Goal: Task Accomplishment & Management: Complete application form

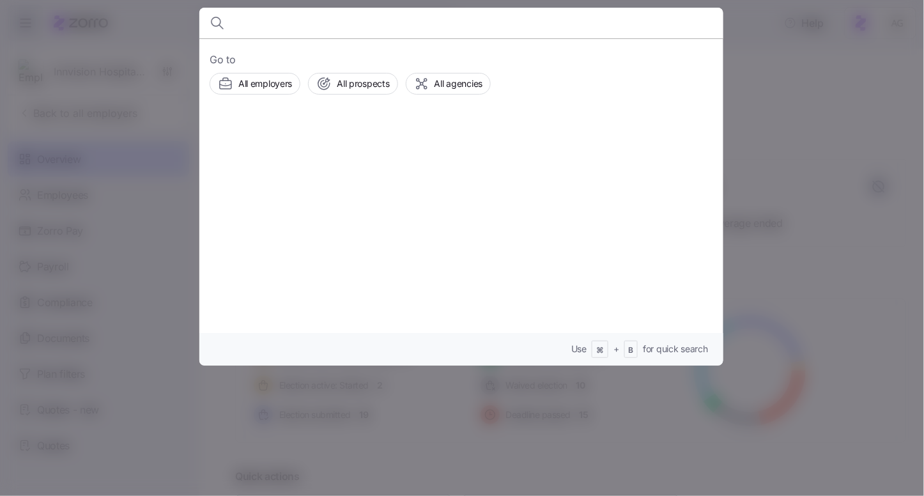
scroll to position [56, 0]
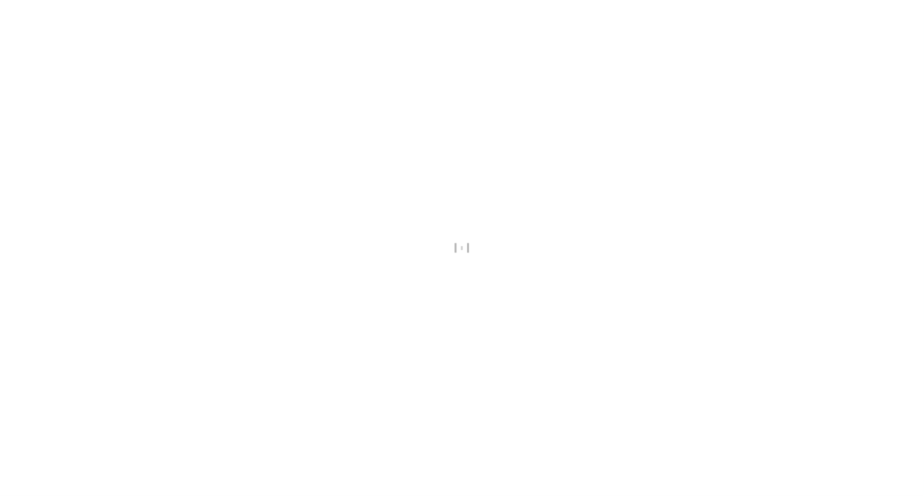
click at [343, 43] on div at bounding box center [462, 248] width 924 height 496
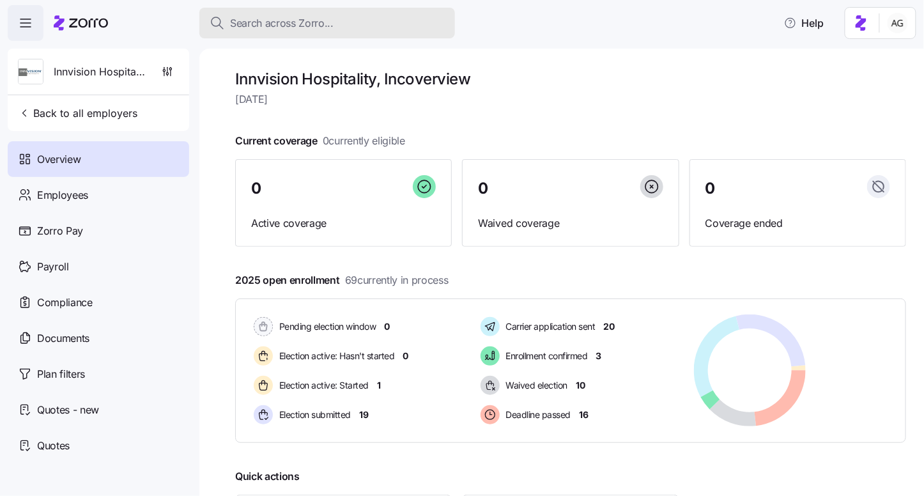
click at [286, 29] on span "Search across Zorro..." at bounding box center [281, 23] width 103 height 16
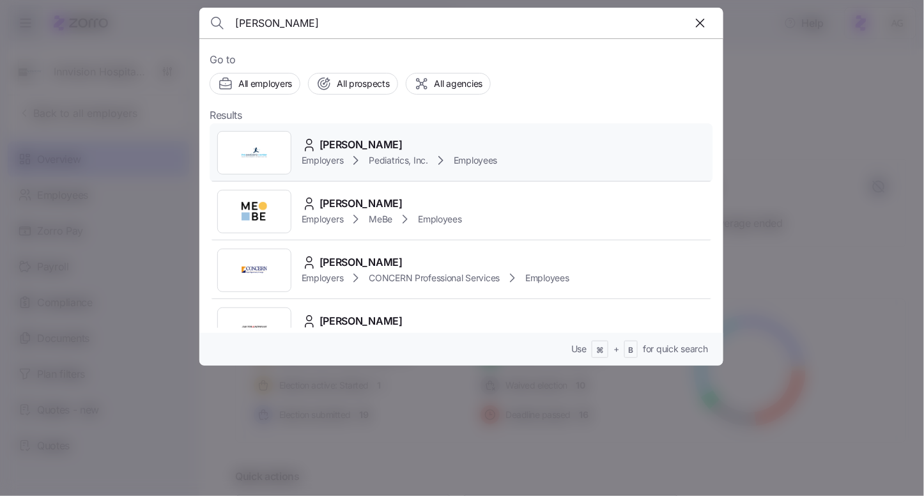
type input "gorla"
click at [327, 139] on span "Liv Gorla" at bounding box center [360, 145] width 83 height 16
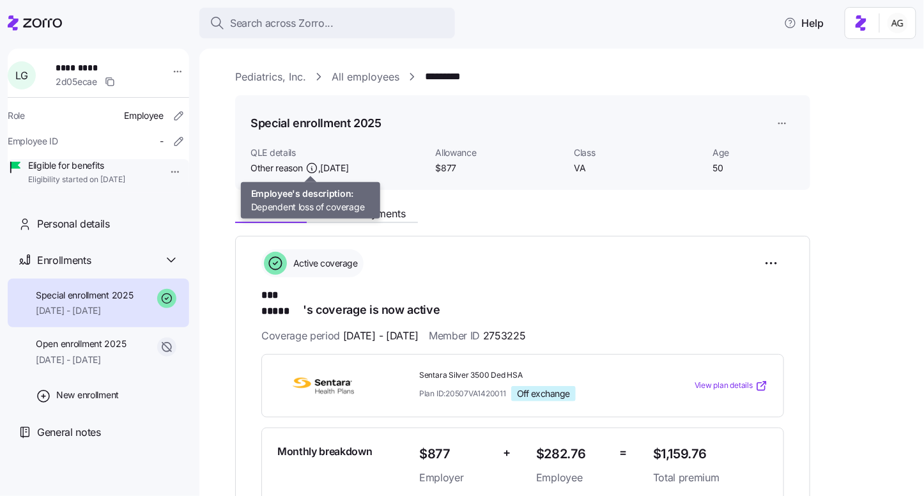
click at [312, 165] on icon at bounding box center [311, 168] width 13 height 13
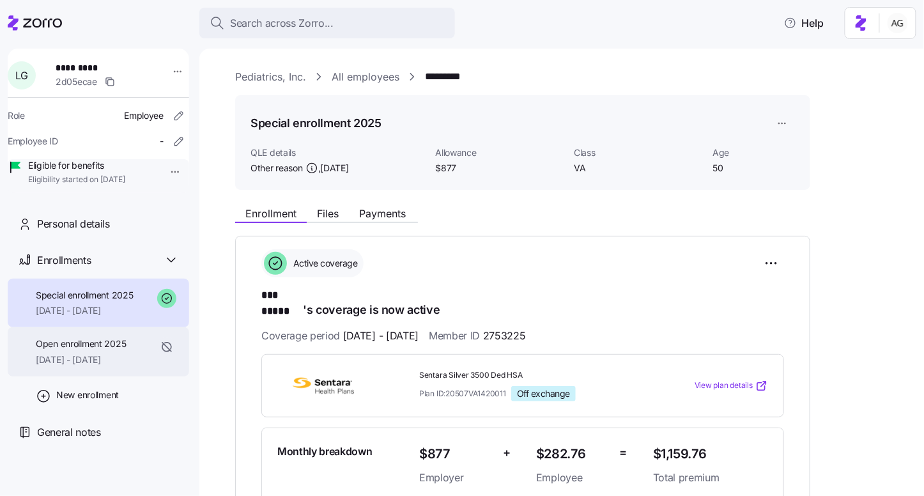
click at [110, 353] on div "Open enrollment 2025 07/01/2025 - 08/31/2025" at bounding box center [98, 351] width 181 height 49
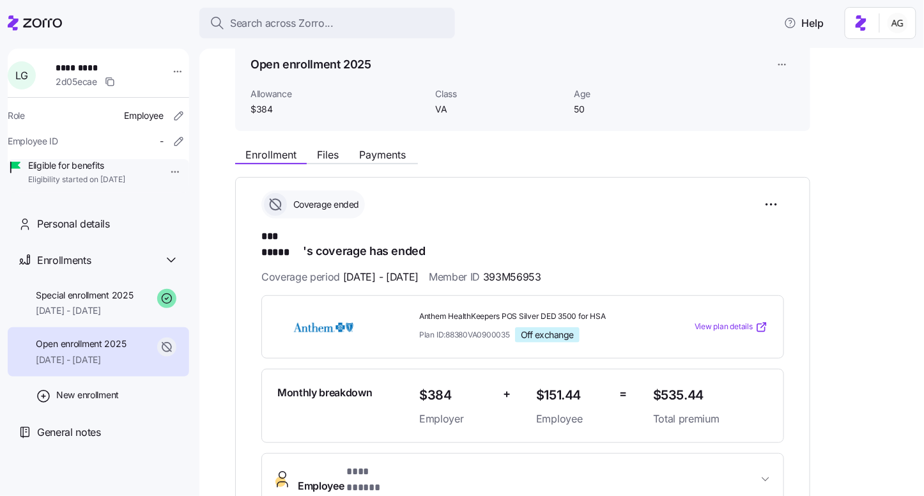
scroll to position [55, 0]
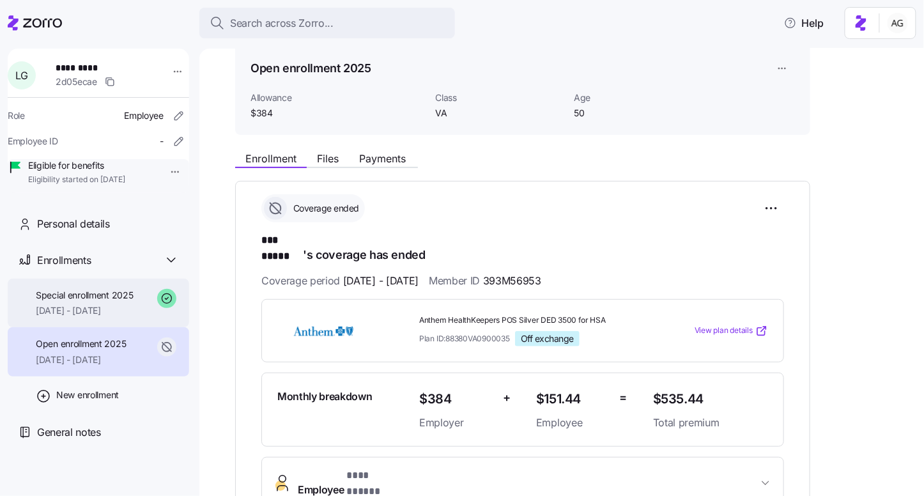
click at [125, 302] on span "Special enrollment 2025" at bounding box center [85, 295] width 98 height 13
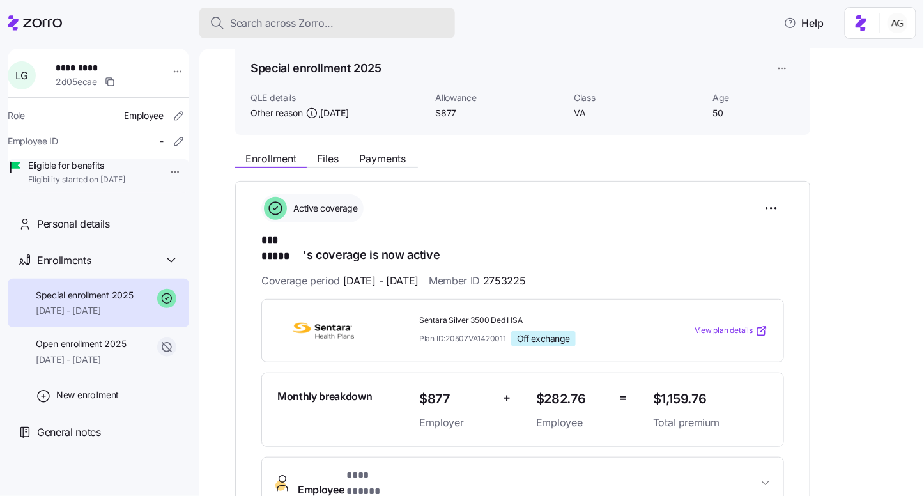
click at [271, 20] on span "Search across Zorro..." at bounding box center [281, 23] width 103 height 16
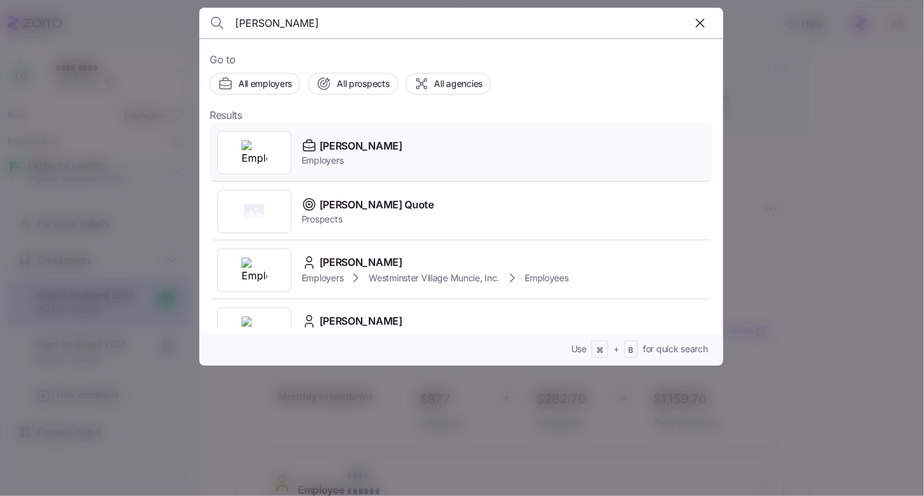
type input "dayton andrew"
click at [348, 155] on span "Employers" at bounding box center [352, 160] width 101 height 13
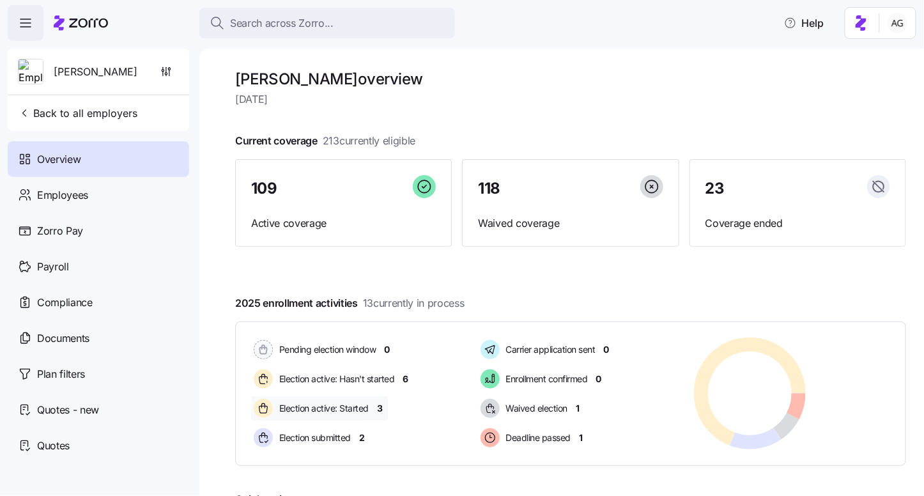
click at [379, 404] on span "3" at bounding box center [380, 408] width 6 height 13
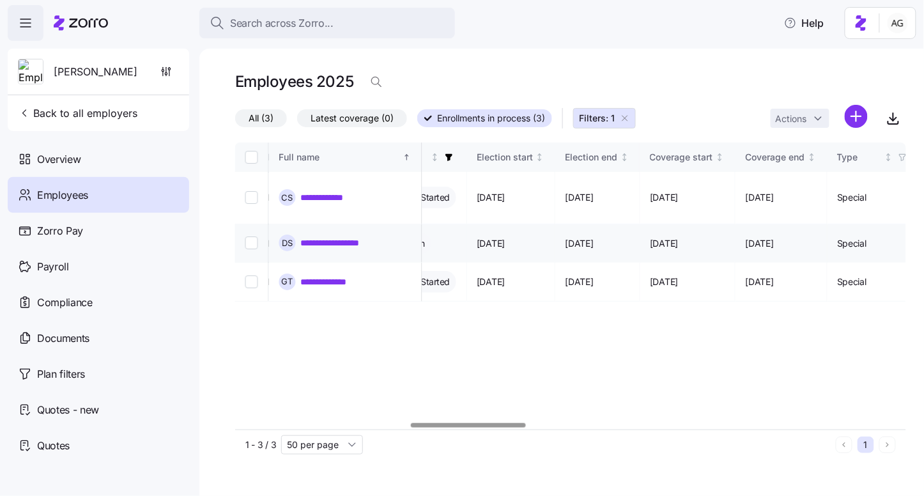
scroll to position [0, 708]
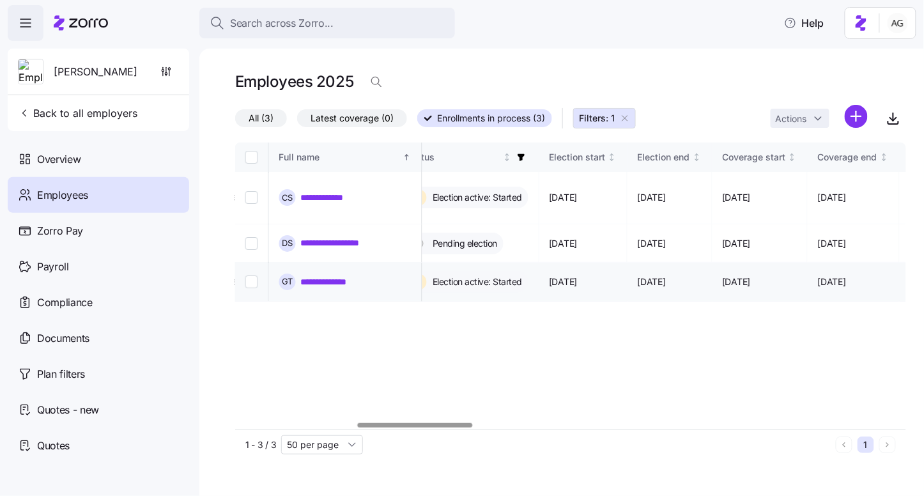
click at [319, 275] on link "**********" at bounding box center [331, 281] width 60 height 13
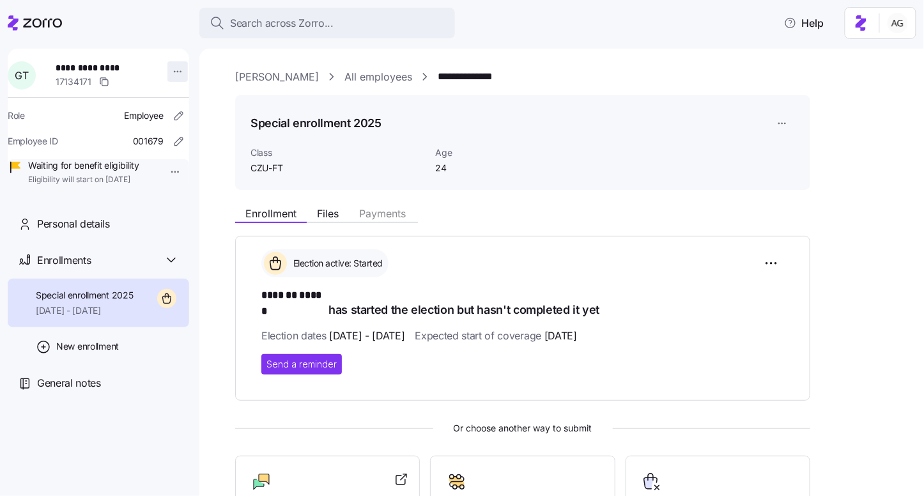
click at [169, 72] on html "**********" at bounding box center [462, 244] width 924 height 488
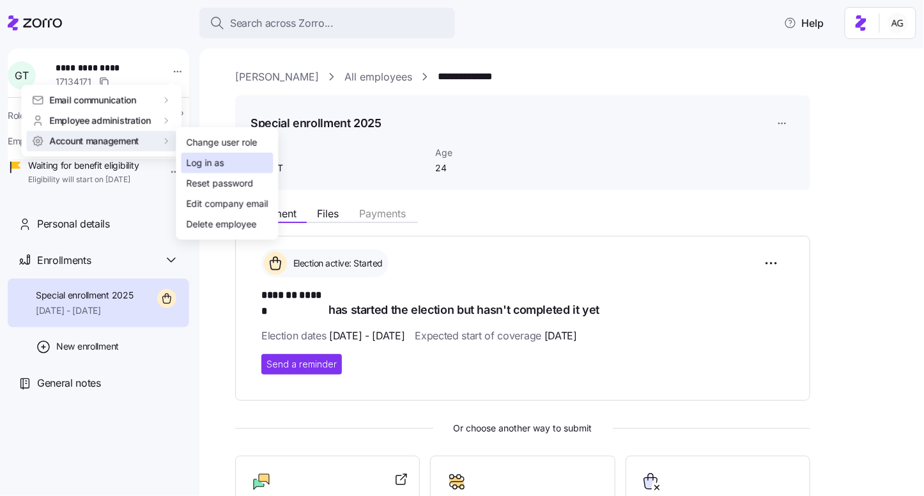
click at [197, 161] on div "Log in as" at bounding box center [206, 163] width 38 height 14
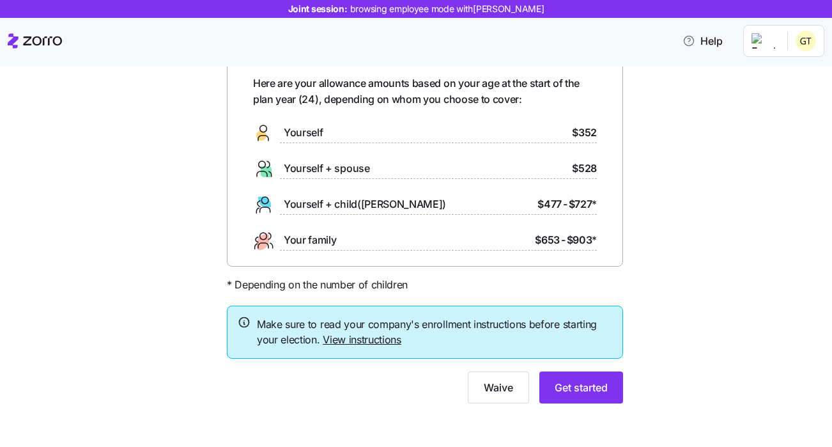
scroll to position [65, 0]
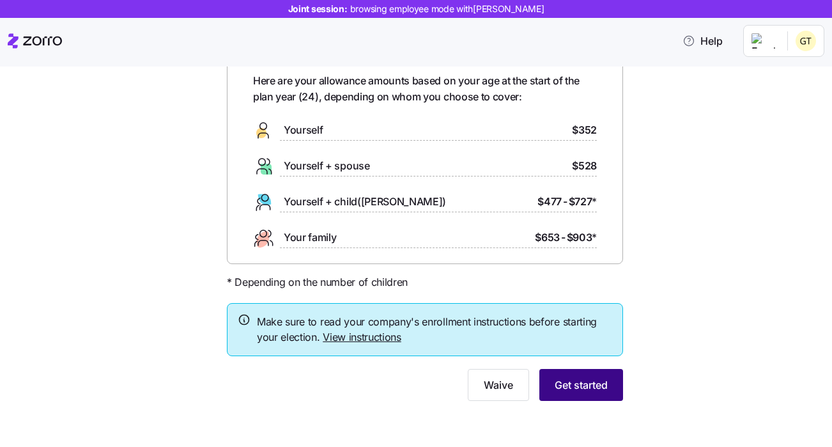
click at [572, 382] on span "Get started" at bounding box center [581, 384] width 53 height 15
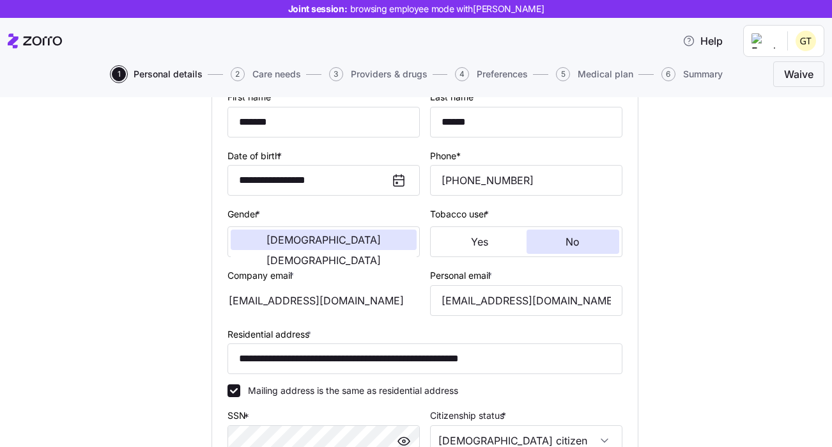
scroll to position [395, 0]
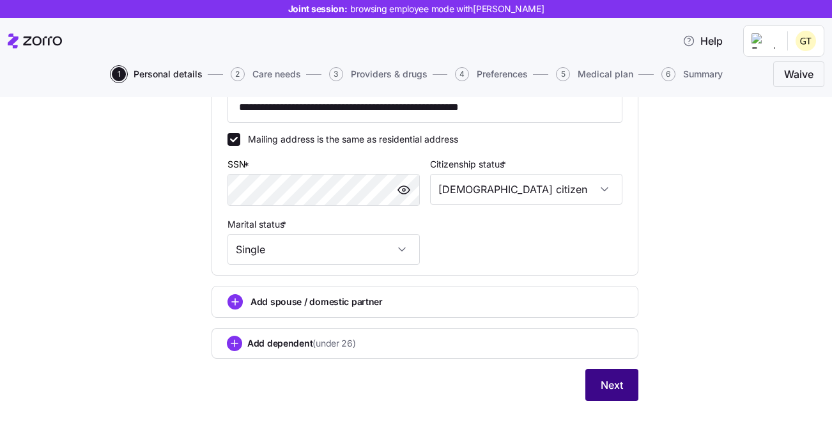
click at [596, 385] on button "Next" at bounding box center [611, 385] width 53 height 32
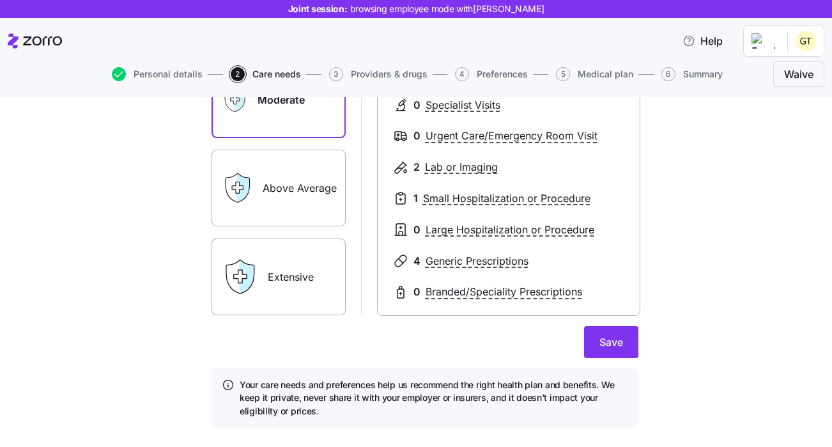
scroll to position [241, 0]
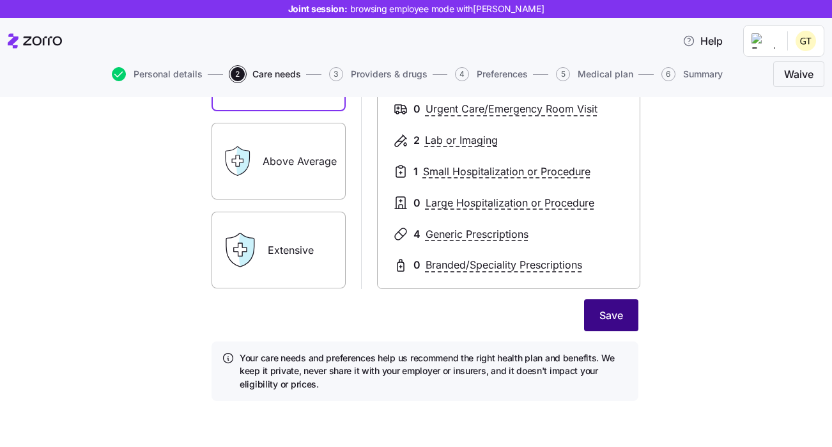
click at [602, 310] on span "Save" at bounding box center [611, 314] width 24 height 15
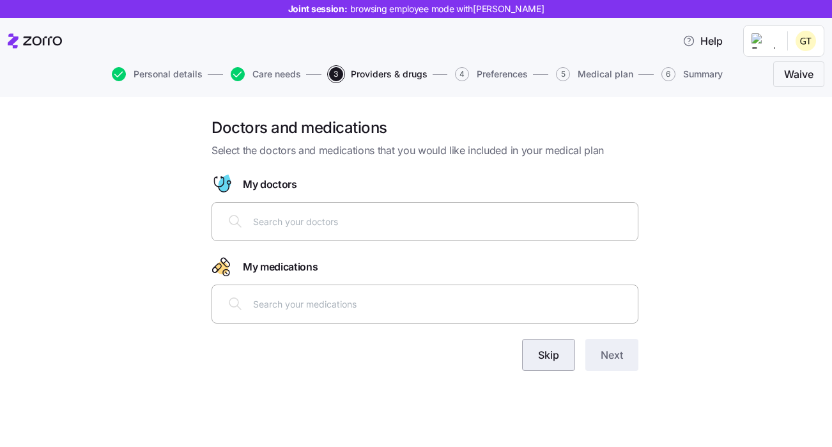
click at [547, 356] on span "Skip" at bounding box center [548, 354] width 21 height 15
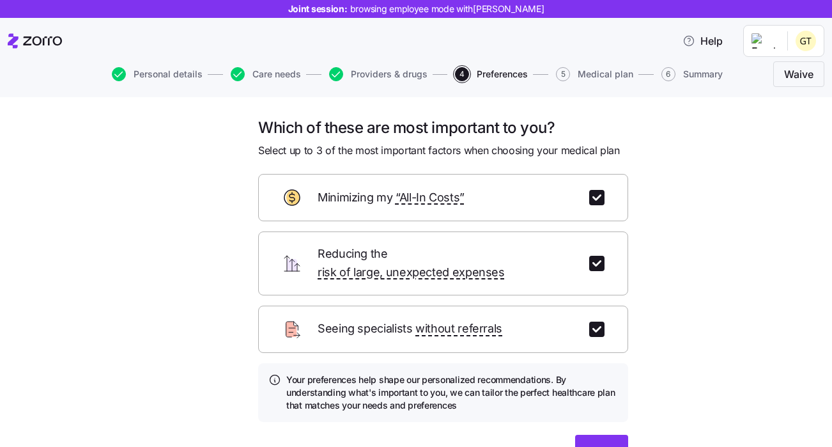
scroll to position [65, 0]
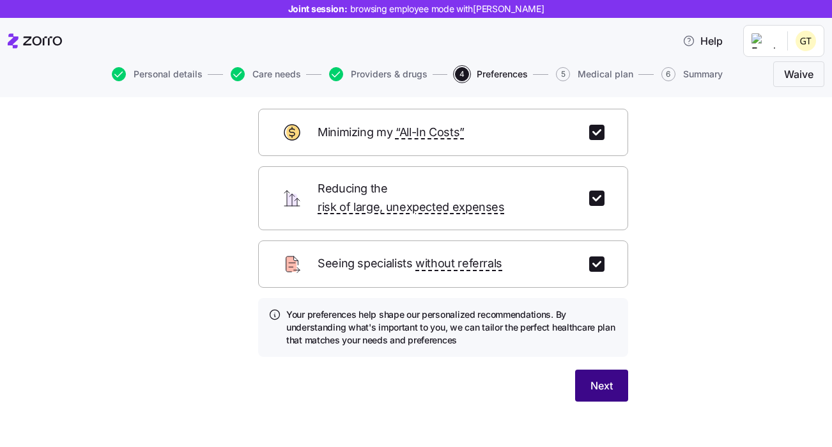
click at [600, 378] on span "Next" at bounding box center [601, 385] width 22 height 15
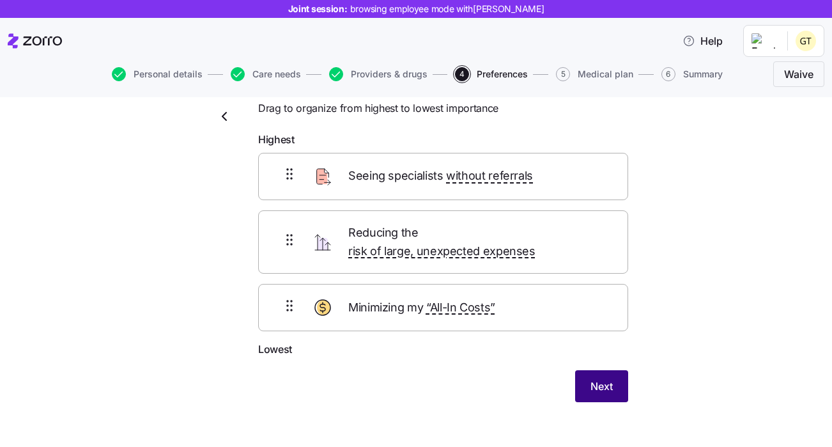
click at [599, 370] on button "Next" at bounding box center [601, 386] width 53 height 32
